Goal: Information Seeking & Learning: Learn about a topic

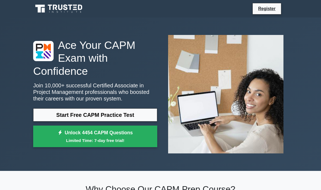
click at [146, 118] on link "Start Free CAPM Practice Test" at bounding box center [95, 114] width 124 height 13
click at [130, 118] on link "Start Free CAPM Practice Test" at bounding box center [95, 114] width 124 height 13
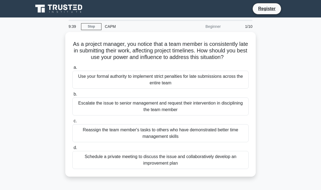
click at [205, 169] on div "Schedule a private meeting to discuss the issue and collaboratively develop an …" at bounding box center [160, 160] width 176 height 18
click at [72, 149] on input "d. Schedule a private meeting to discuss the issue and collaboratively develop …" at bounding box center [72, 148] width 0 height 4
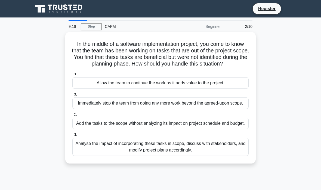
click at [203, 156] on div "Analyse the impact of incorporating these tasks in scope, discuss with stakehol…" at bounding box center [160, 147] width 176 height 18
click at [72, 136] on input "d. Analyse the impact of incorporating these tasks in scope, discuss with stake…" at bounding box center [72, 135] width 0 height 4
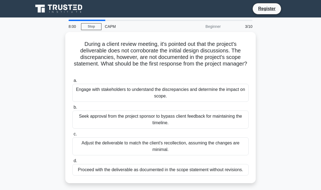
click at [215, 90] on div "Engage with stakeholders to understand the discrepancies and determine the impa…" at bounding box center [160, 93] width 176 height 18
click at [72, 82] on input "a. Engage with stakeholders to understand the discrepancies and determine the i…" at bounding box center [72, 81] width 0 height 4
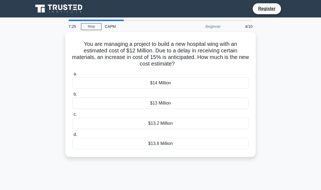
click at [180, 145] on div "$13.8 Million" at bounding box center [160, 143] width 176 height 11
click at [72, 136] on input "d. $13.8 Million" at bounding box center [72, 135] width 0 height 4
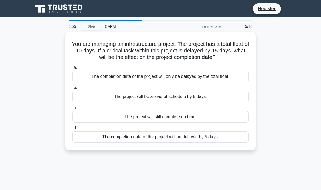
click at [212, 142] on div "The completion date of the project will be delayed by 5 days." at bounding box center [160, 136] width 176 height 11
click at [72, 130] on input "d. The completion date of the project will be delayed by 5 days." at bounding box center [72, 128] width 0 height 4
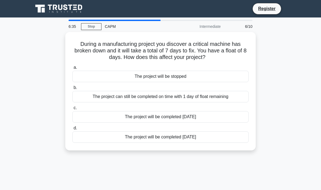
click at [211, 97] on div "The project can still be completed on time with 1 day of float remaining" at bounding box center [160, 96] width 176 height 11
click at [72, 89] on input "b. The project can still be completed on time with 1 day of float remaining" at bounding box center [72, 88] width 0 height 4
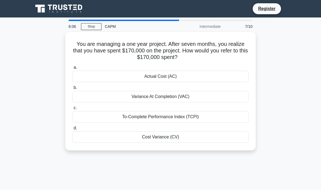
click at [171, 137] on div "Cost Variance (CV)" at bounding box center [160, 136] width 176 height 11
click at [72, 130] on input "d. Cost Variance (CV)" at bounding box center [72, 128] width 0 height 4
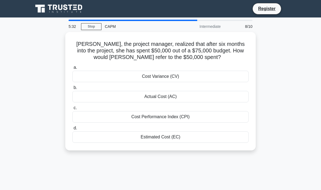
click at [181, 116] on div "Cost Performance Index (CPI)" at bounding box center [160, 116] width 176 height 11
click at [72, 109] on input "c. Cost Performance Index (CPI)" at bounding box center [72, 108] width 0 height 4
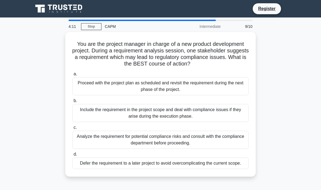
click at [209, 147] on div "Analyze the requirement for potential compliance risks and consult with the com…" at bounding box center [160, 139] width 176 height 18
click at [72, 129] on input "c. Analyze the requirement for potential compliance risks and consult with the …" at bounding box center [72, 128] width 0 height 4
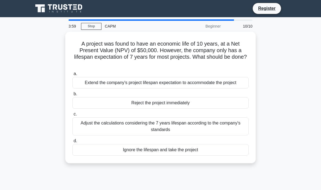
scroll to position [11, 0]
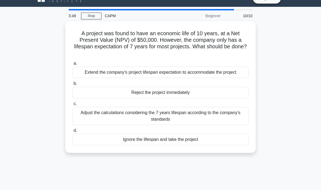
click at [200, 124] on div "Adjust the calculations considering the 7 years lifespan according to the compa…" at bounding box center [160, 116] width 176 height 18
click at [72, 105] on input "c. Adjust the calculations considering the 7 years lifespan according to the co…" at bounding box center [72, 104] width 0 height 4
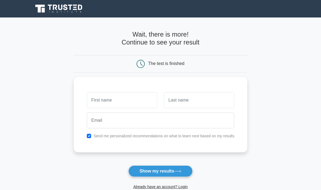
click at [172, 171] on button "Show my results" at bounding box center [161, 170] width 64 height 11
click at [136, 102] on input "text" at bounding box center [122, 100] width 71 height 16
type input "Victoria"
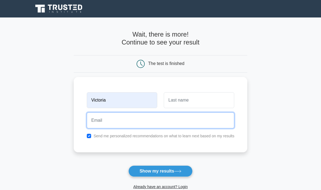
type input "."
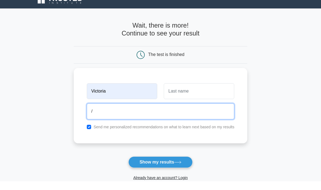
type input "/"
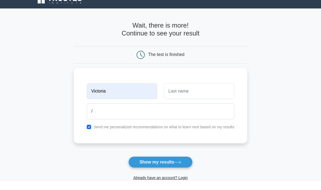
click at [174, 165] on button "Show my results" at bounding box center [161, 170] width 64 height 11
click at [185, 92] on input "text" at bounding box center [199, 100] width 71 height 16
type input "Ug"
click at [139, 112] on input "/" at bounding box center [161, 120] width 148 height 16
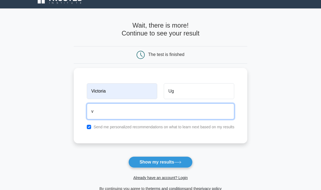
scroll to position [9, 0]
type input "vugbade@yahoo.com"
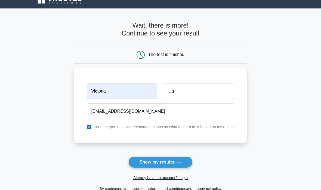
click at [178, 163] on icon at bounding box center [177, 161] width 7 height 3
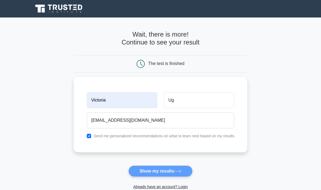
scroll to position [31, 0]
